Goal: Task Accomplishment & Management: Use online tool/utility

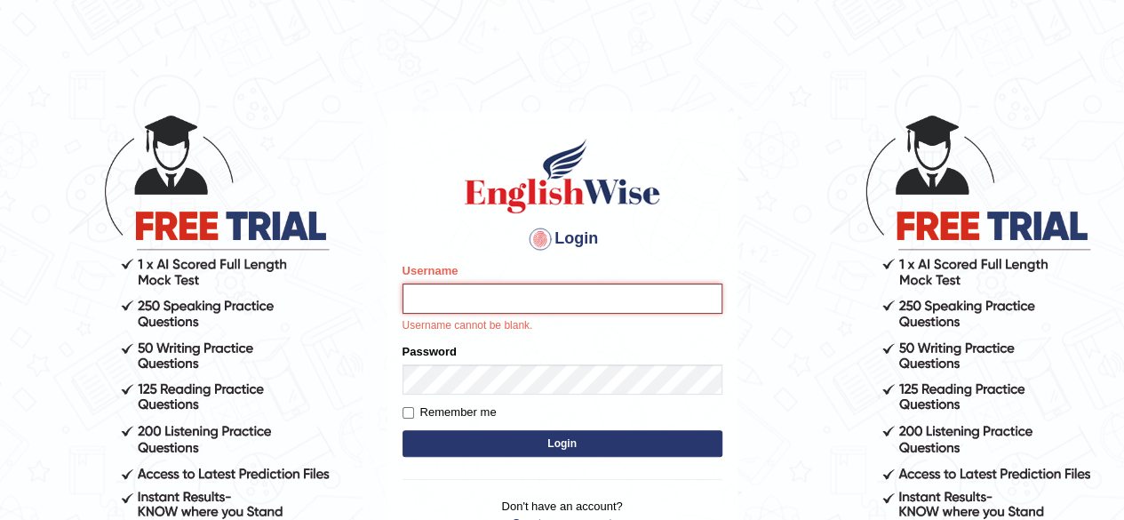
click at [453, 308] on input "Username" at bounding box center [562, 298] width 320 height 30
type input "o"
type input "RojaTangella"
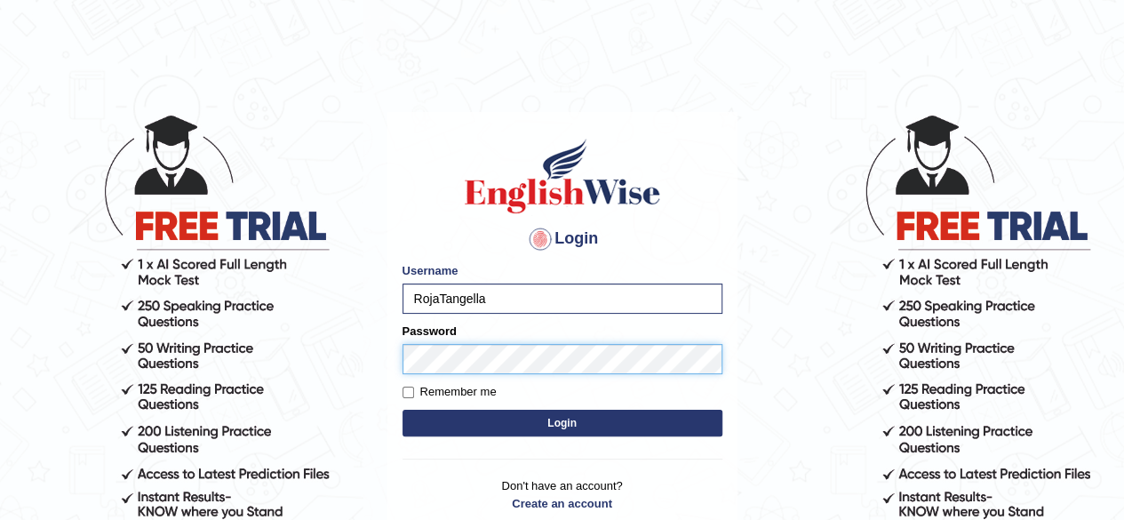
click at [402, 409] on button "Login" at bounding box center [562, 422] width 320 height 27
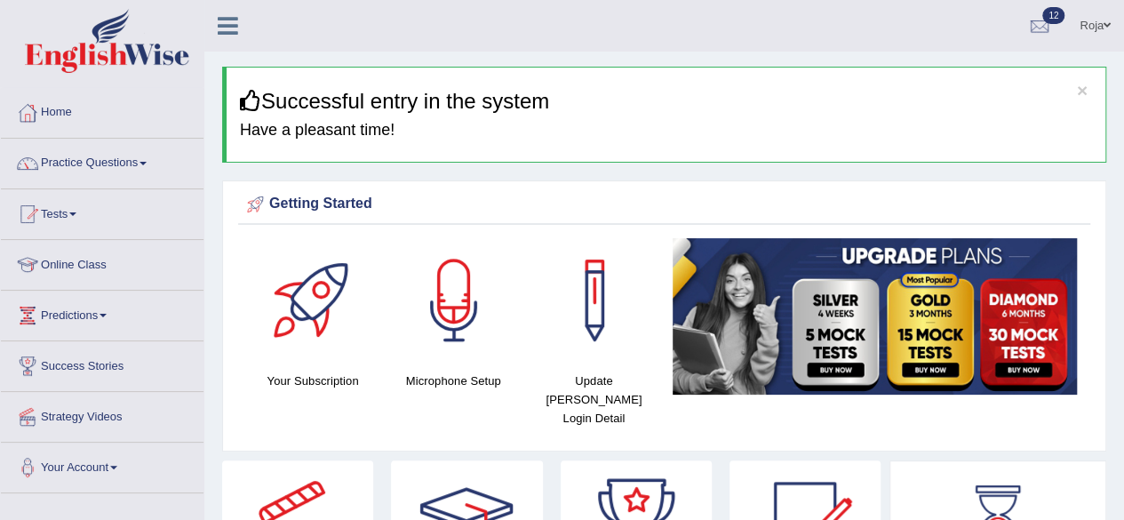
click at [77, 442] on link "Your Account" at bounding box center [102, 464] width 203 height 44
click at [80, 209] on link "Tests" at bounding box center [102, 211] width 203 height 44
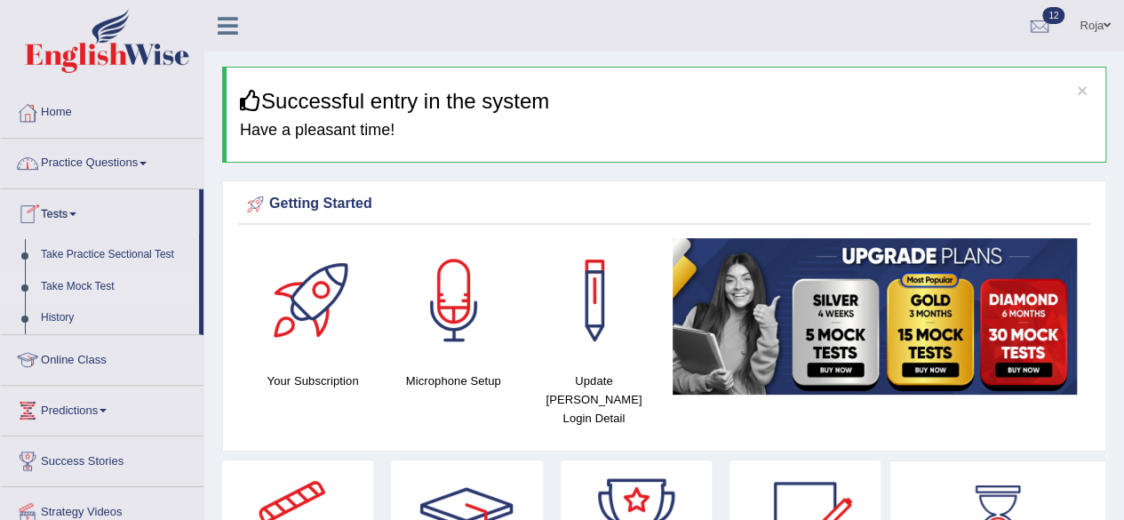
click at [96, 287] on link "Take Mock Test" at bounding box center [116, 287] width 166 height 32
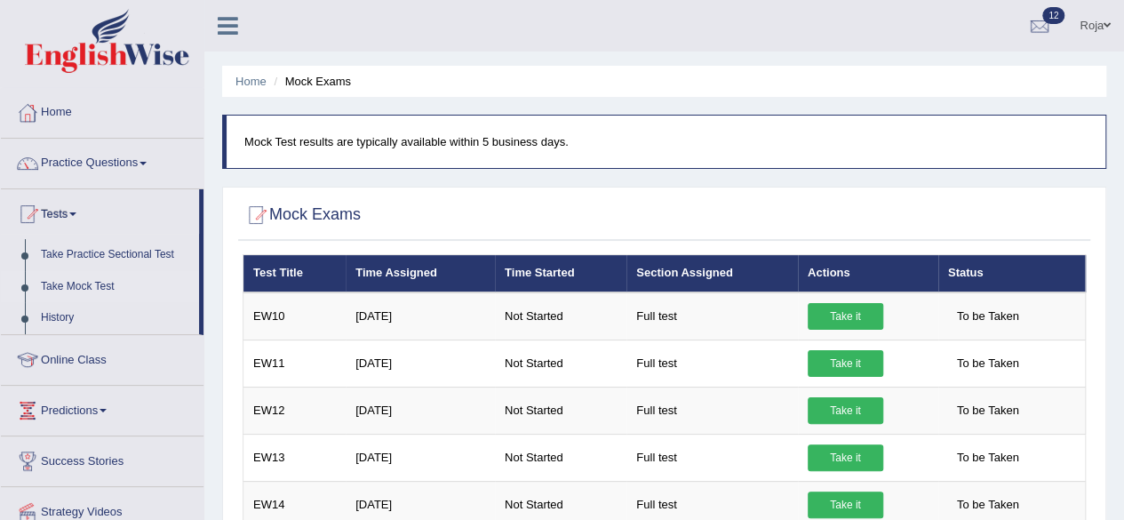
click at [266, 83] on ul "Home Mock Exams" at bounding box center [664, 81] width 884 height 31
click at [262, 83] on link "Home" at bounding box center [250, 81] width 31 height 13
click at [53, 315] on link "History" at bounding box center [116, 318] width 166 height 32
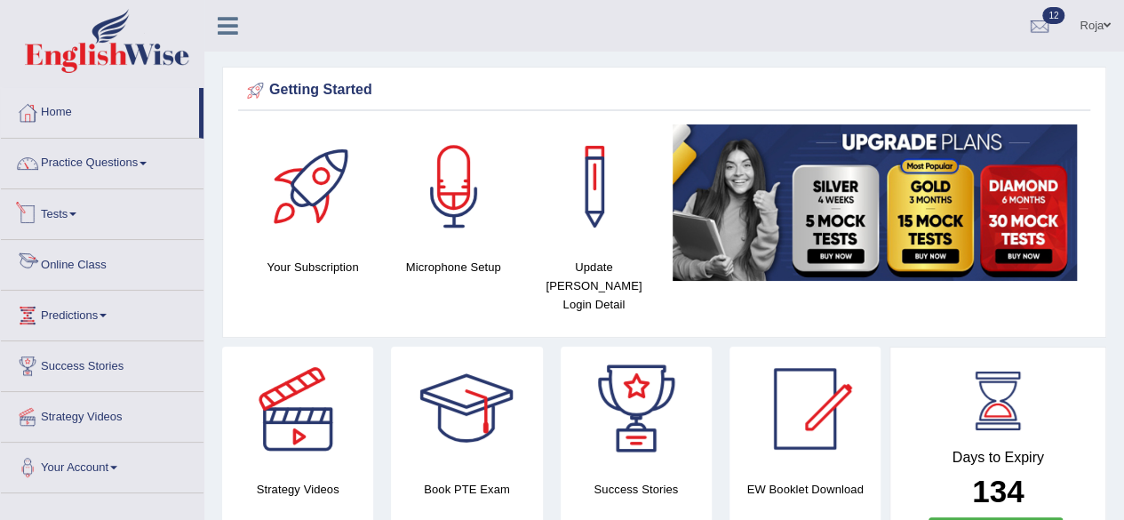
click at [62, 210] on link "Tests" at bounding box center [102, 211] width 203 height 44
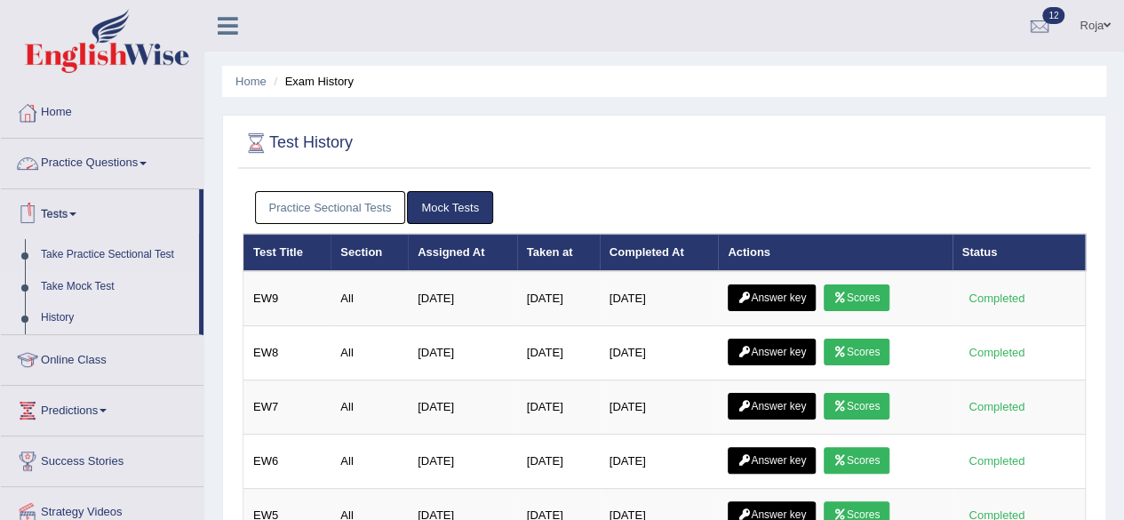
click at [85, 291] on link "Take Mock Test" at bounding box center [116, 287] width 166 height 32
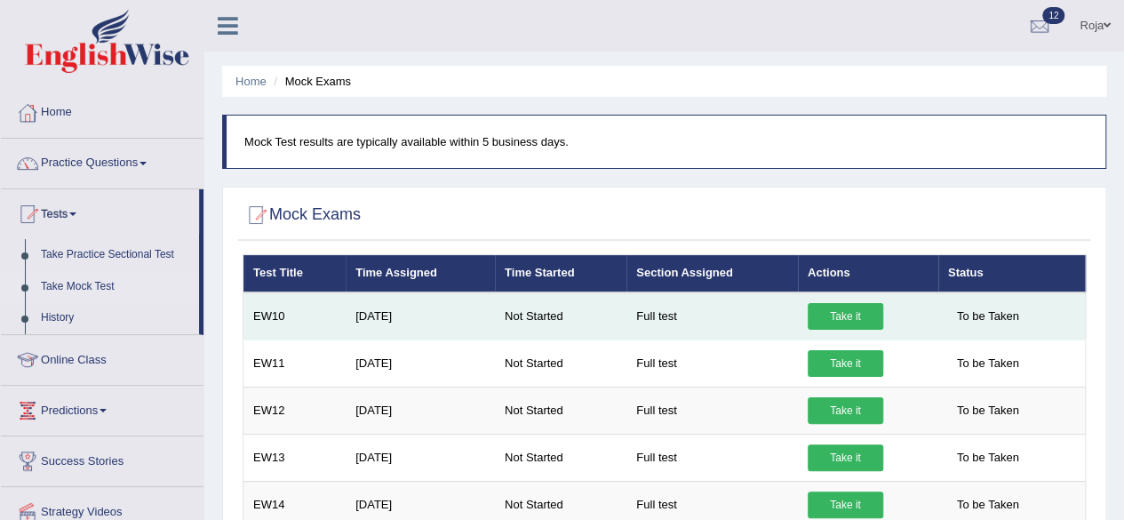
click at [850, 310] on link "Take it" at bounding box center [844, 316] width 75 height 27
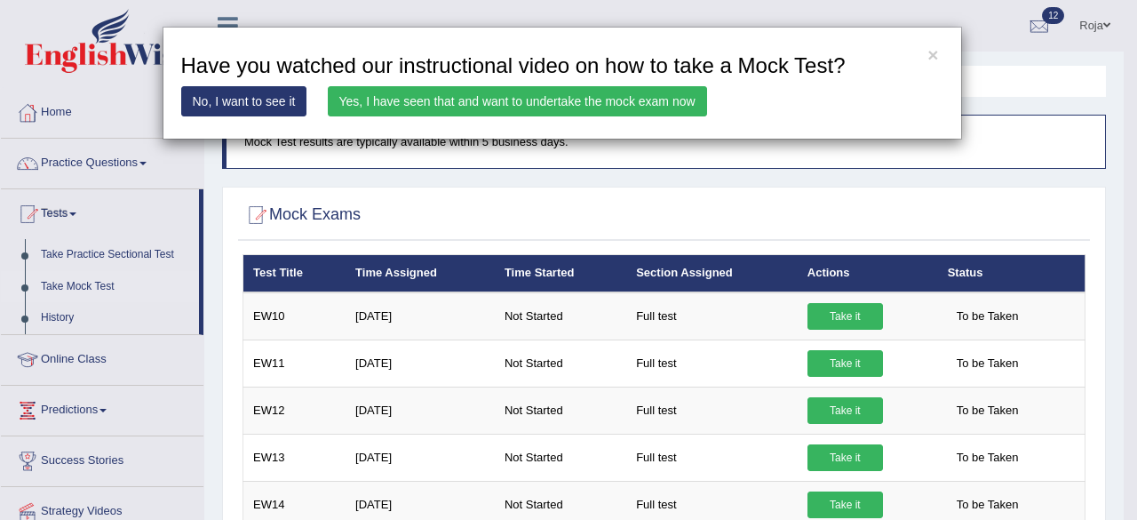
click at [563, 97] on link "Yes, I have seen that and want to undertake the mock exam now" at bounding box center [517, 101] width 379 height 30
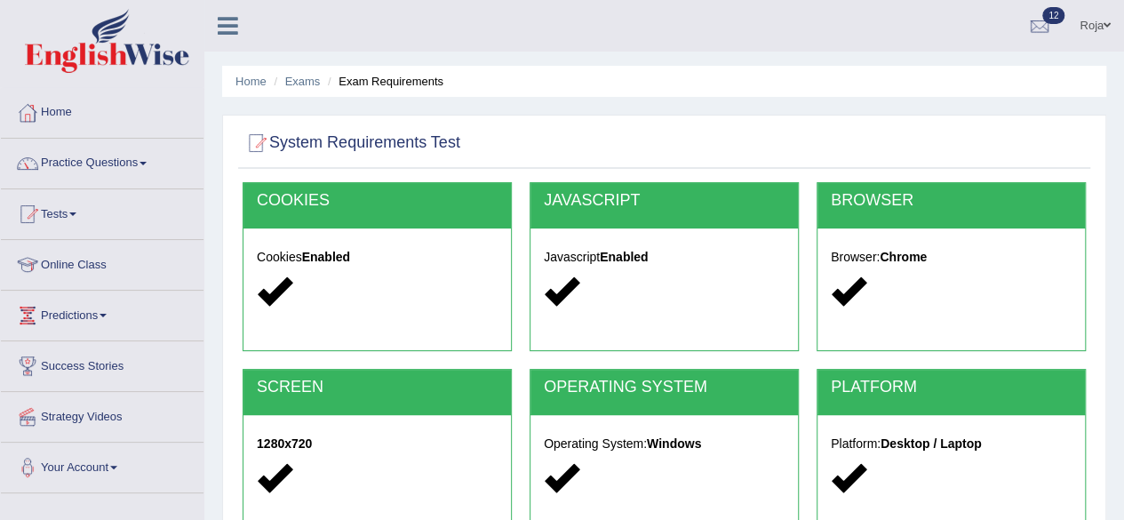
scroll to position [412, 0]
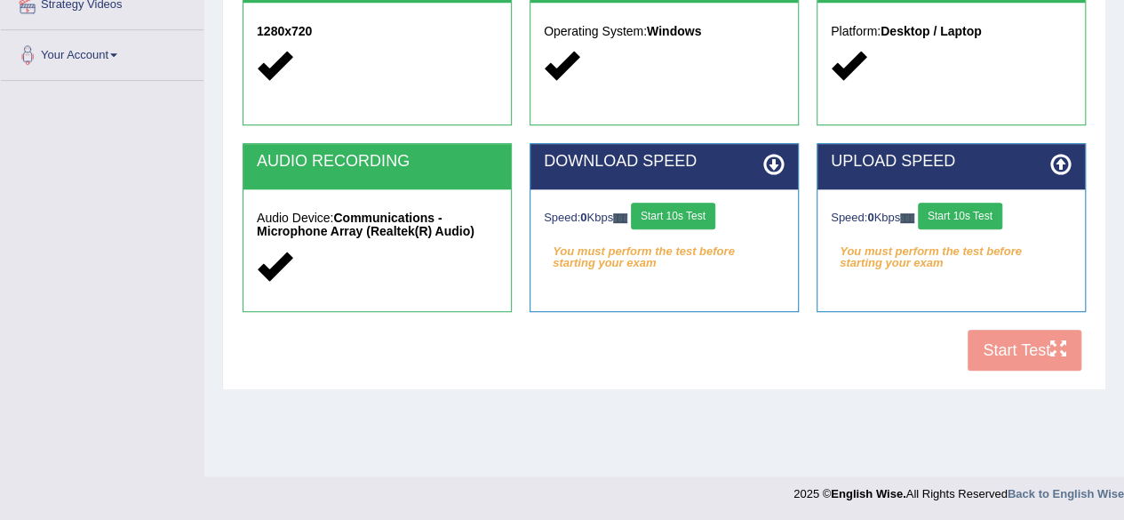
click at [711, 210] on button "Start 10s Test" at bounding box center [673, 216] width 84 height 27
click at [954, 203] on button "Start 10s Test" at bounding box center [959, 216] width 84 height 27
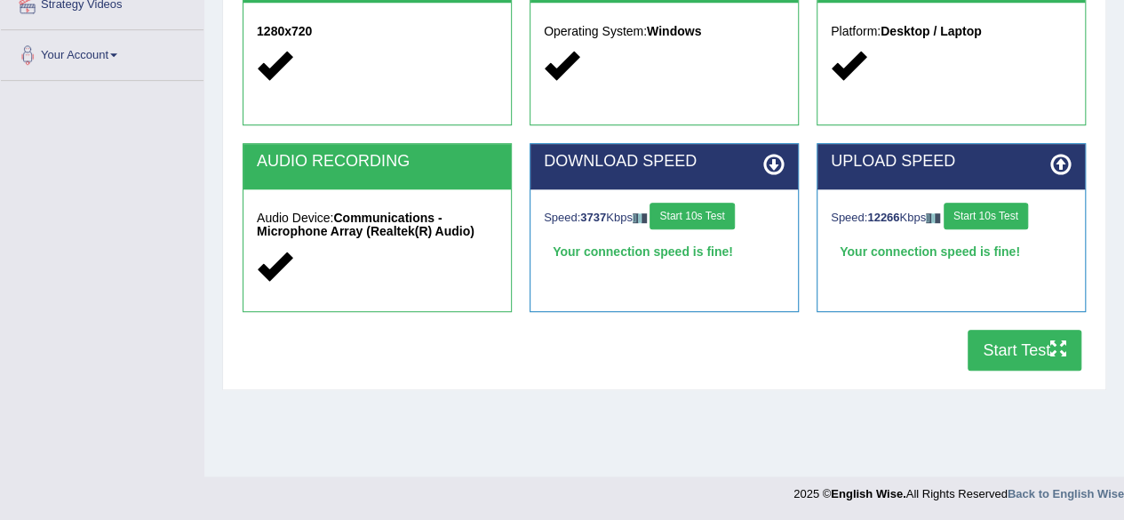
click at [988, 348] on button "Start Test" at bounding box center [1024, 350] width 114 height 41
